Goal: Task Accomplishment & Management: Manage account settings

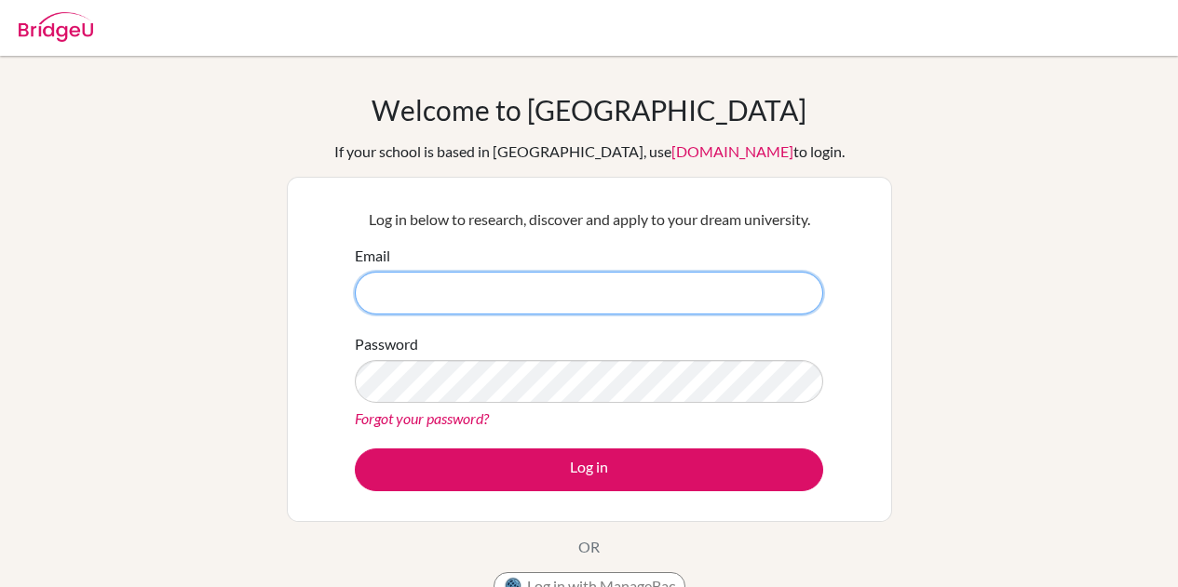
type input "a.taflinger@sissaipan.net"
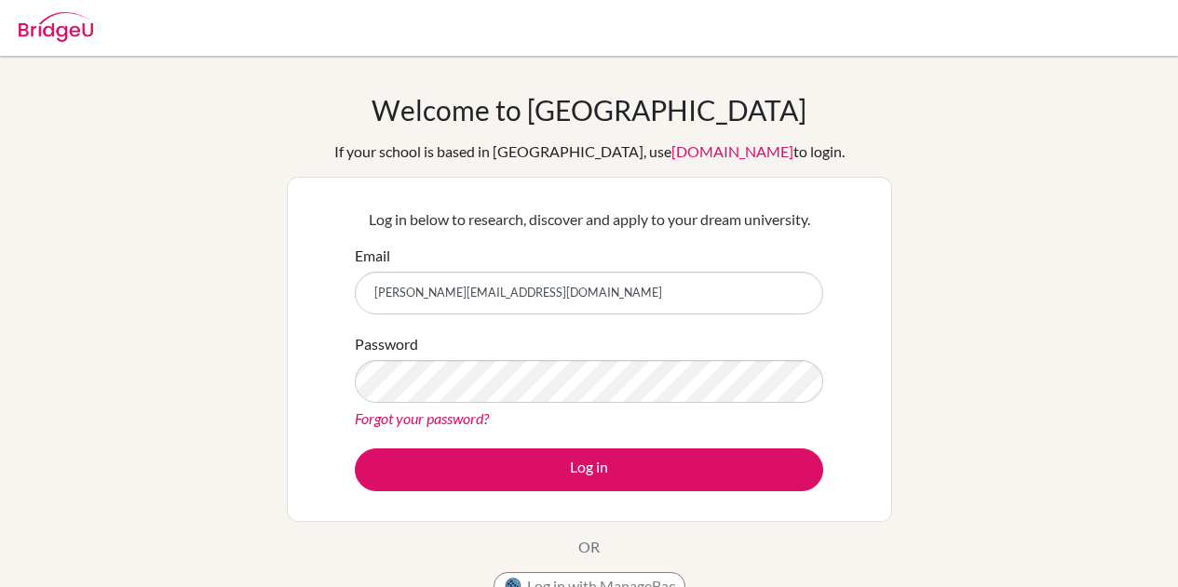
click at [611, 493] on div "Log in below to research, discover and apply to your dream university. Email a.…" at bounding box center [588, 349] width 491 height 306
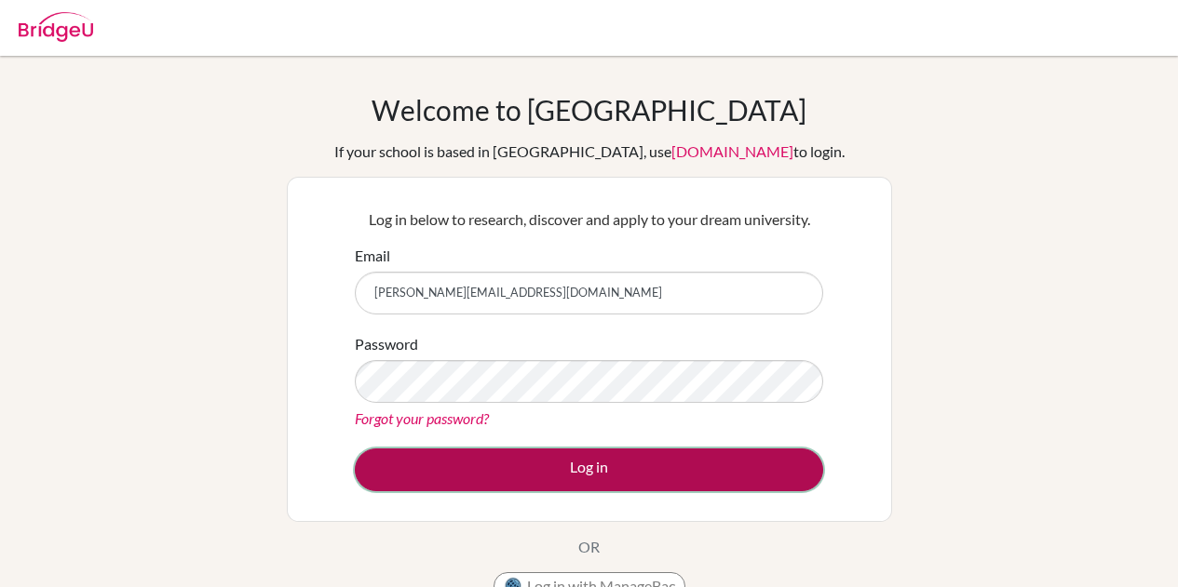
click at [596, 476] on button "Log in" at bounding box center [589, 470] width 468 height 43
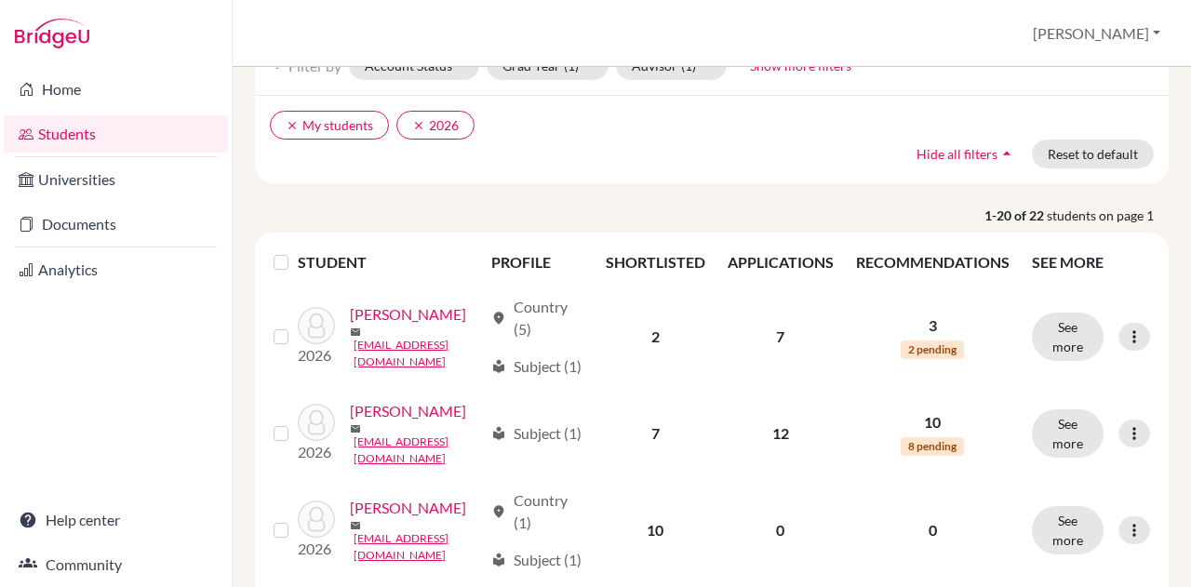
scroll to position [113, 0]
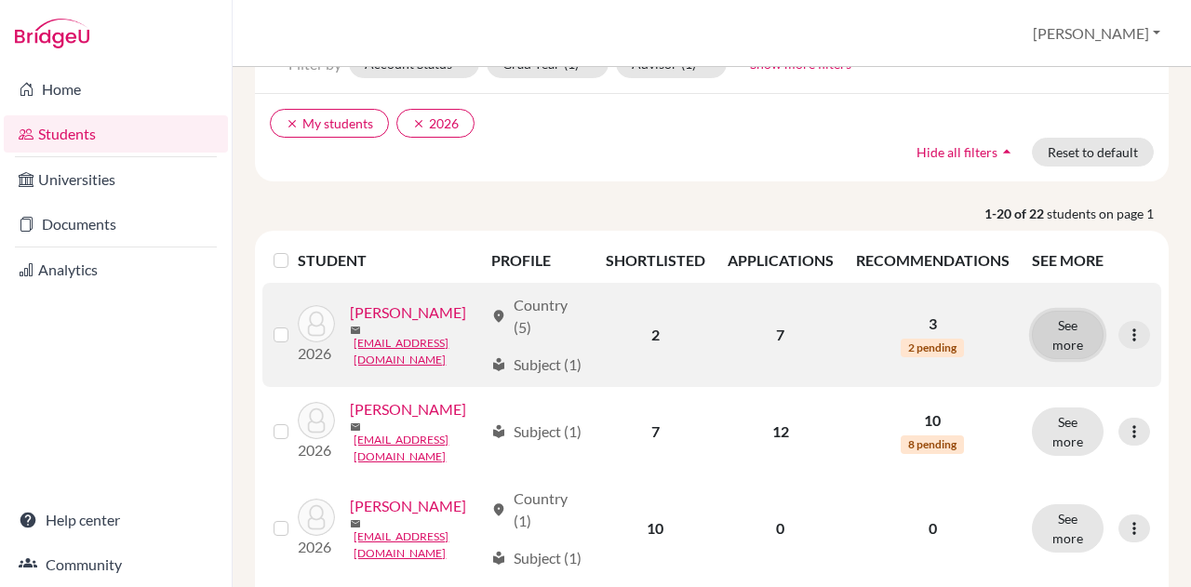
click at [1068, 347] on button "See more" at bounding box center [1068, 335] width 72 height 48
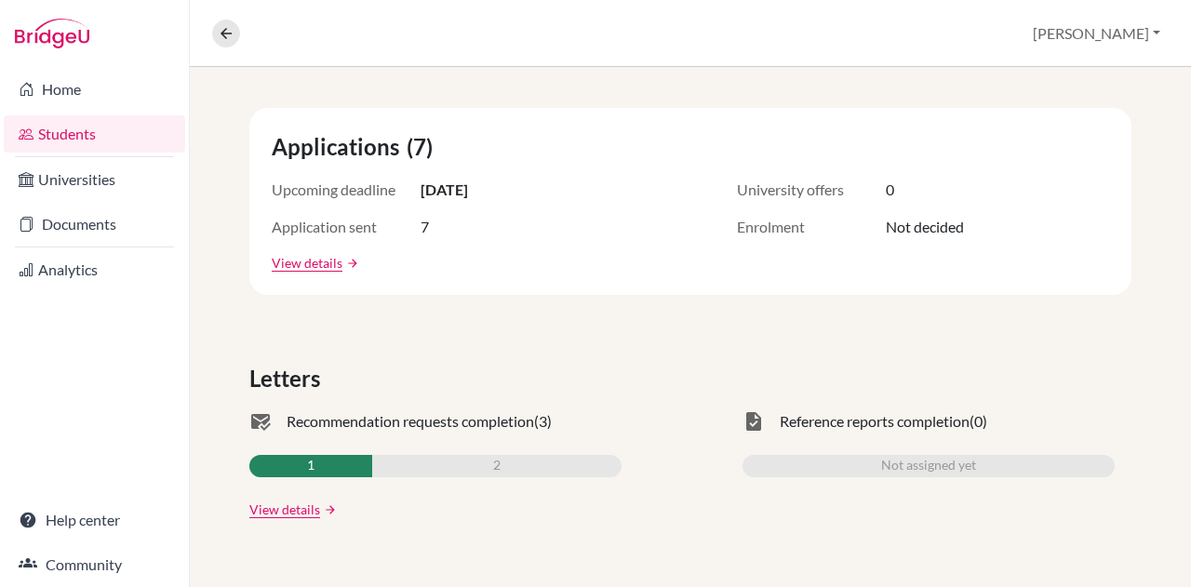
scroll to position [308, 0]
click at [298, 265] on link "View details" at bounding box center [307, 262] width 71 height 20
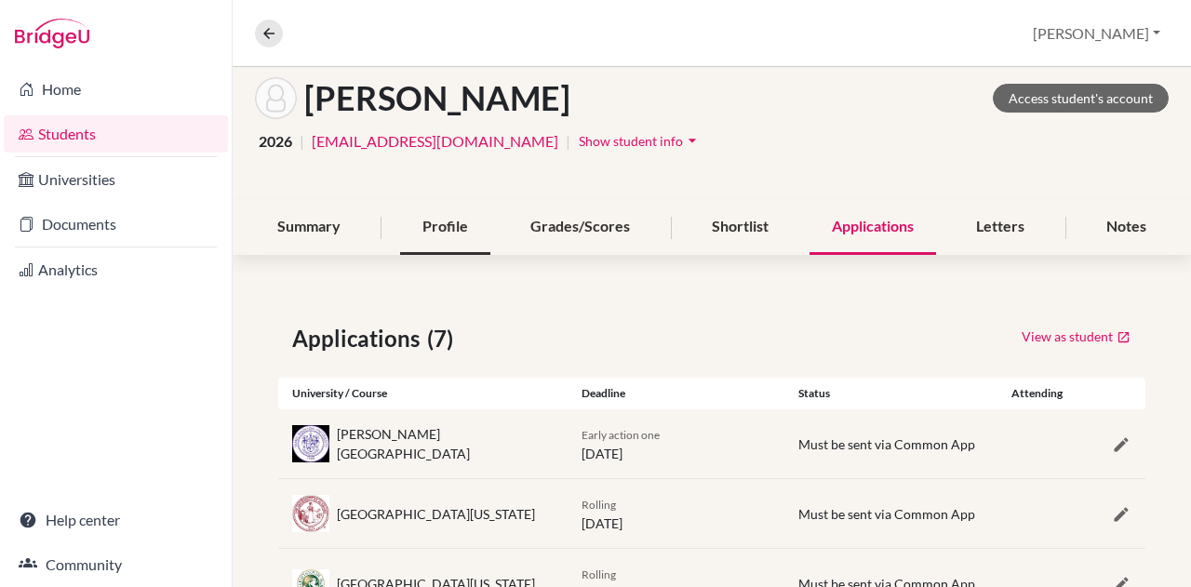
scroll to position [91, 0]
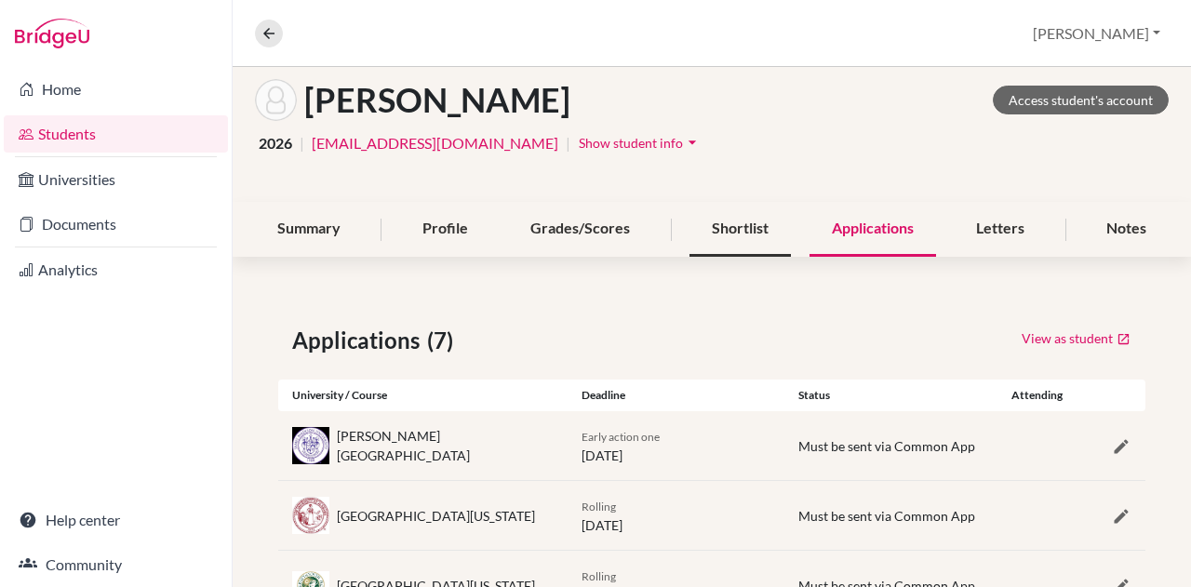
click at [745, 236] on div "Shortlist" at bounding box center [740, 229] width 101 height 55
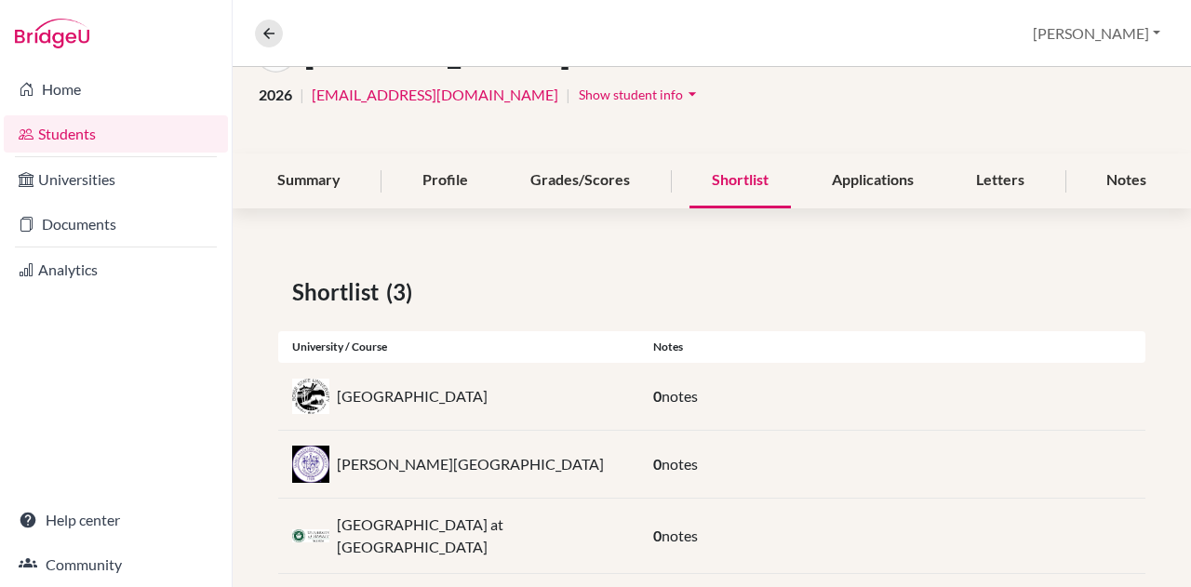
scroll to position [164, 0]
